Goal: Use online tool/utility: Use online tool/utility

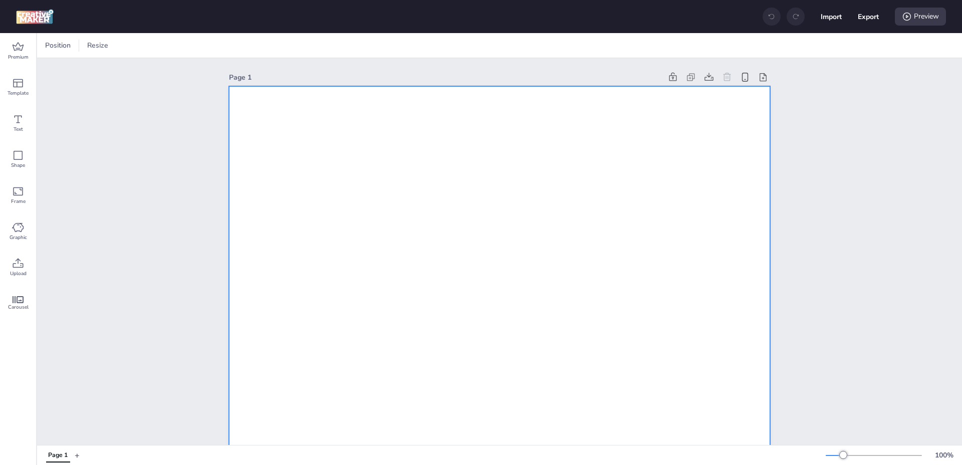
click at [112, 44] on div at bounding box center [112, 45] width 10 height 15
click at [204, 46] on span "Resize" at bounding box center [208, 45] width 25 height 11
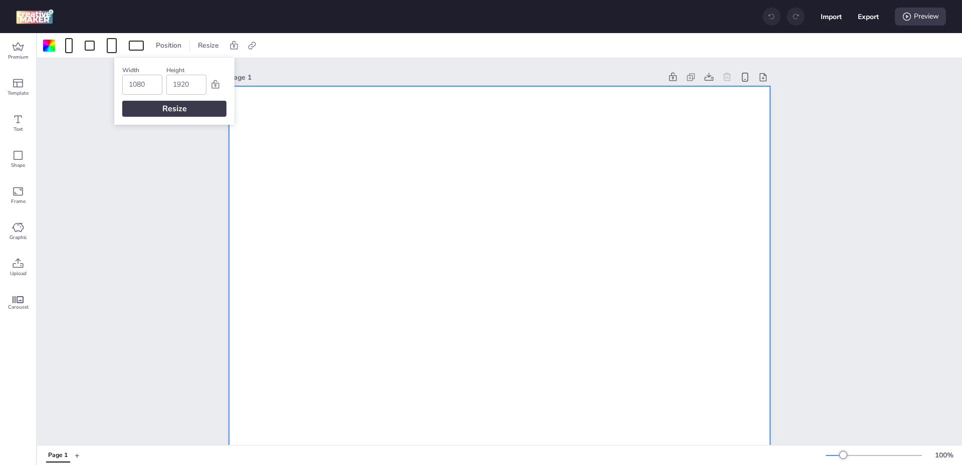
click at [150, 80] on input "1080" at bounding box center [142, 84] width 27 height 19
type input "452"
type input "226"
click at [141, 117] on div "Width 452 Height 226 Resize" at bounding box center [174, 91] width 120 height 67
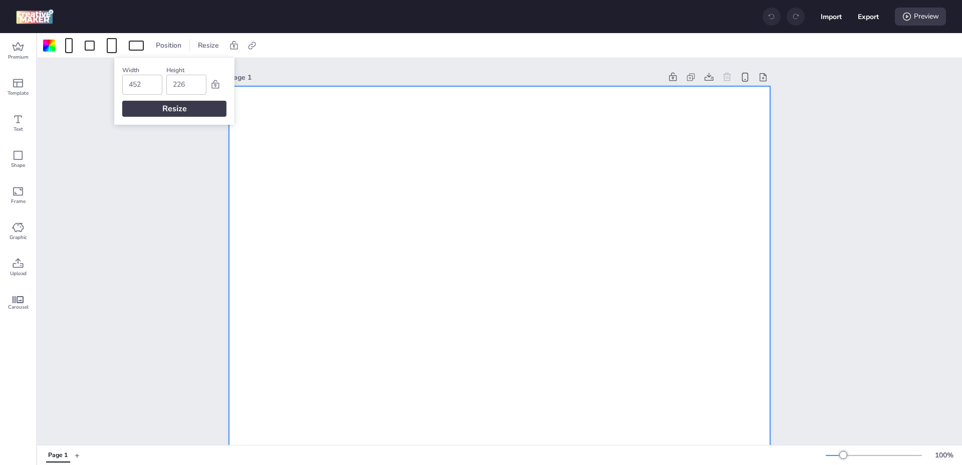
click at [143, 114] on div "Resize" at bounding box center [174, 109] width 104 height 16
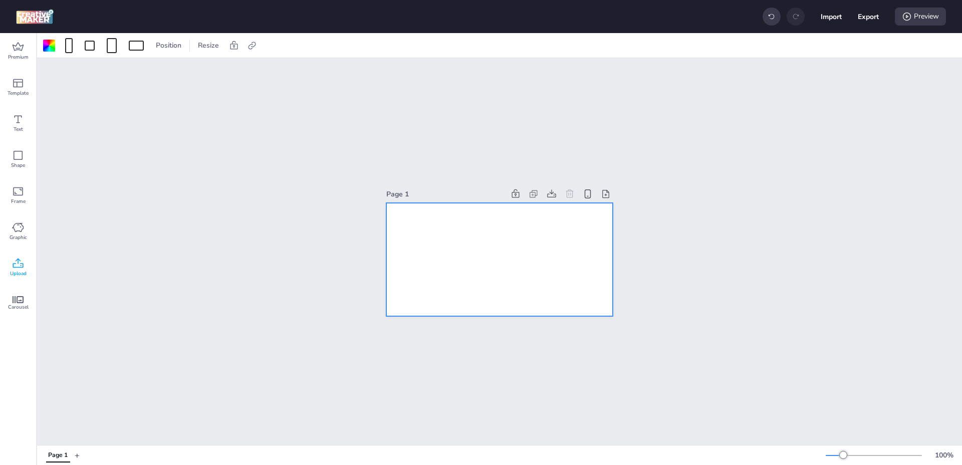
click at [17, 267] on icon at bounding box center [18, 263] width 11 height 10
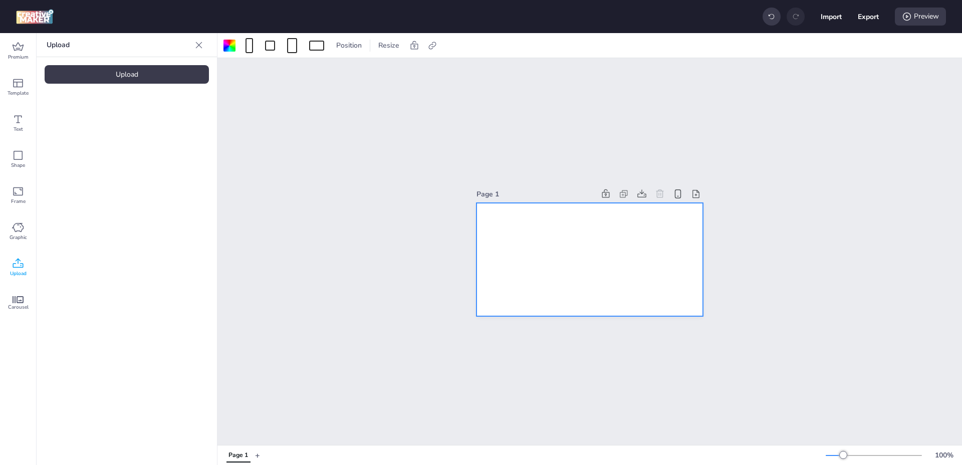
click at [149, 79] on div "Upload" at bounding box center [127, 74] width 164 height 19
click at [62, 135] on img at bounding box center [84, 140] width 61 height 11
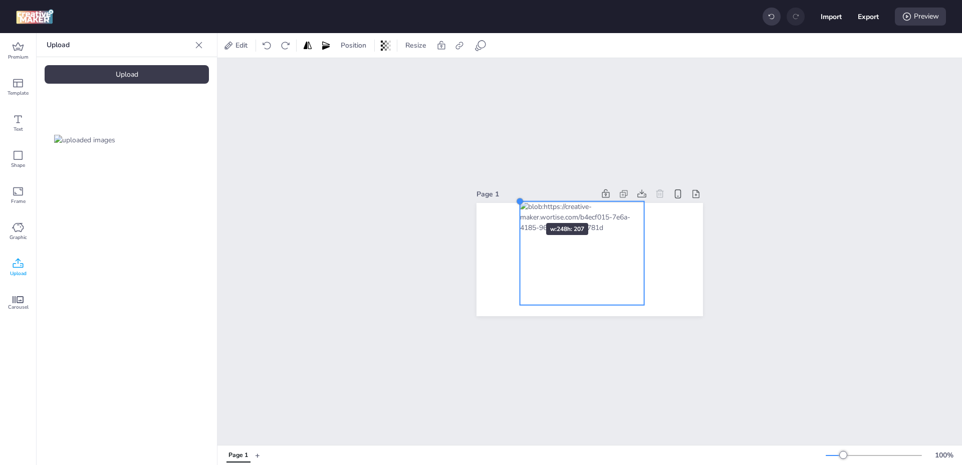
drag, startPoint x: 532, startPoint y: 210, endPoint x: 516, endPoint y: 205, distance: 16.3
click at [516, 205] on div at bounding box center [590, 259] width 227 height 113
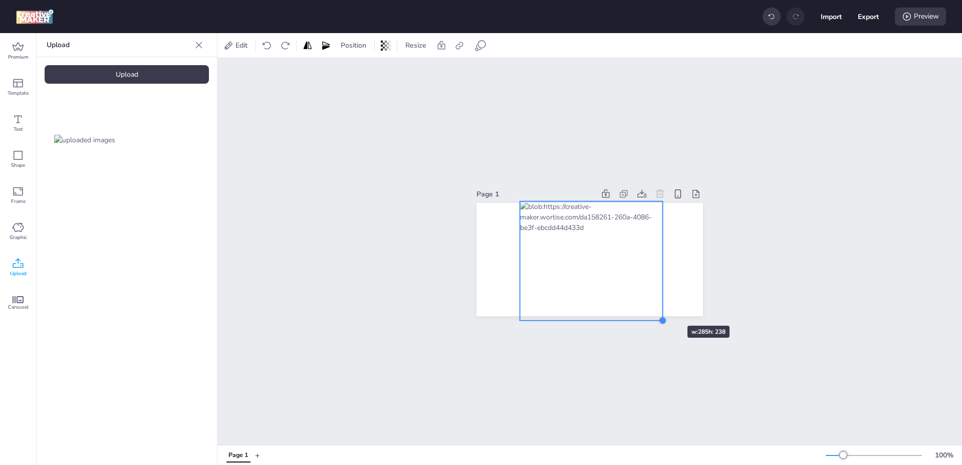
drag, startPoint x: 639, startPoint y: 300, endPoint x: 657, endPoint y: 308, distance: 19.5
click at [657, 308] on div at bounding box center [590, 259] width 227 height 113
click at [628, 239] on div at bounding box center [592, 260] width 142 height 119
click at [640, 191] on icon at bounding box center [642, 194] width 10 height 10
